Goal: Navigation & Orientation: Find specific page/section

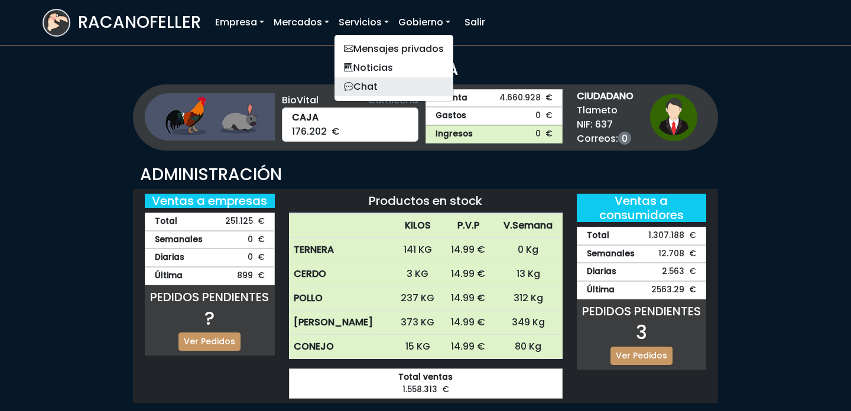
click at [375, 88] on link "Chat" at bounding box center [394, 86] width 119 height 19
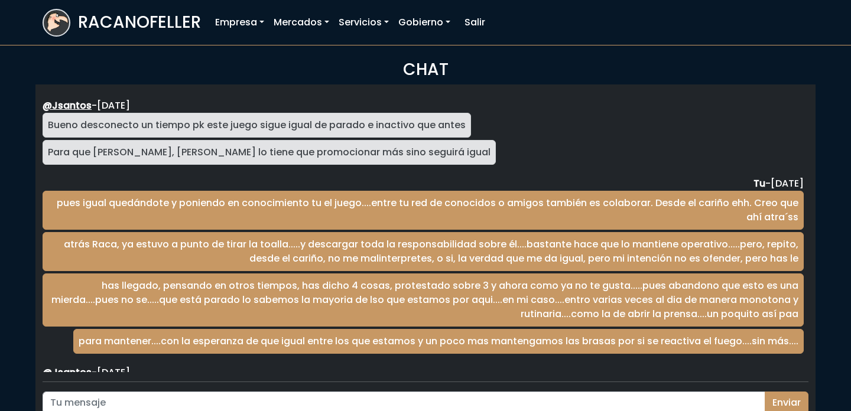
scroll to position [1933, 0]
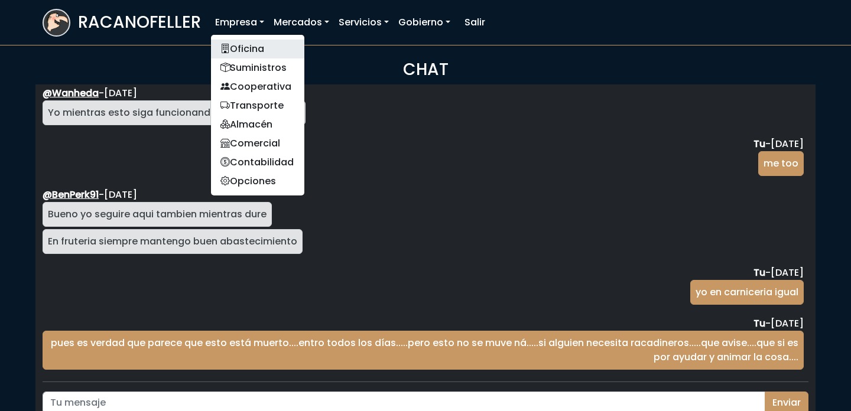
click at [244, 41] on link "Oficina" at bounding box center [257, 49] width 93 height 19
